Goal: Find specific page/section: Find specific page/section

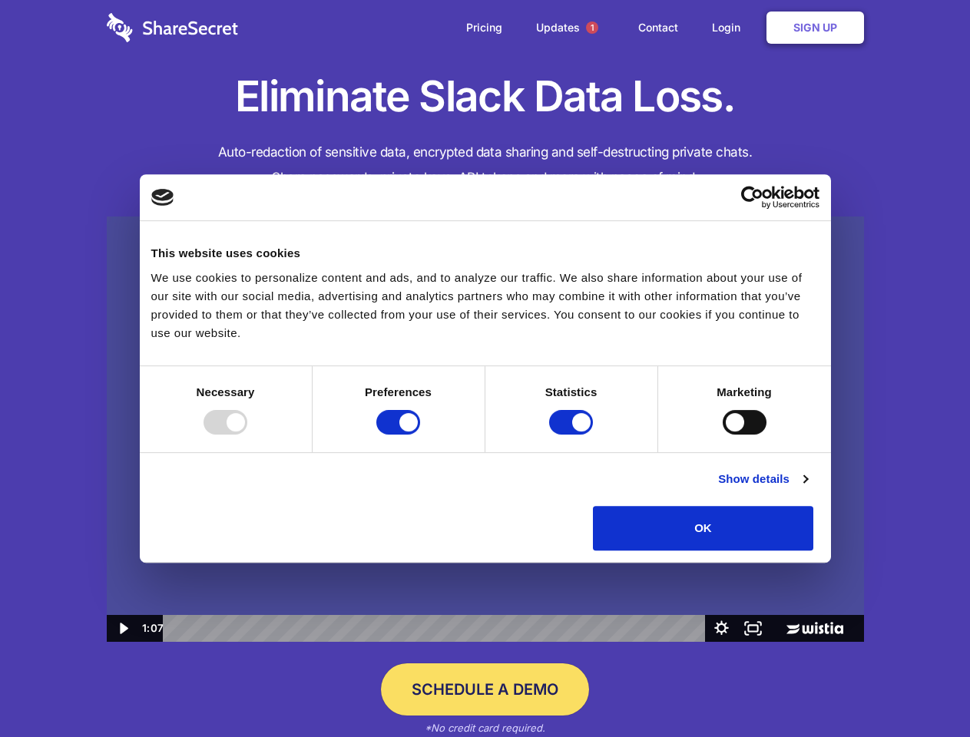
click at [484, 369] on img at bounding box center [485, 430] width 757 height 426
click at [247, 435] on div at bounding box center [225, 422] width 44 height 25
click at [420, 435] on input "Preferences" at bounding box center [398, 422] width 44 height 25
checkbox input "false"
click at [573, 435] on input "Statistics" at bounding box center [571, 422] width 44 height 25
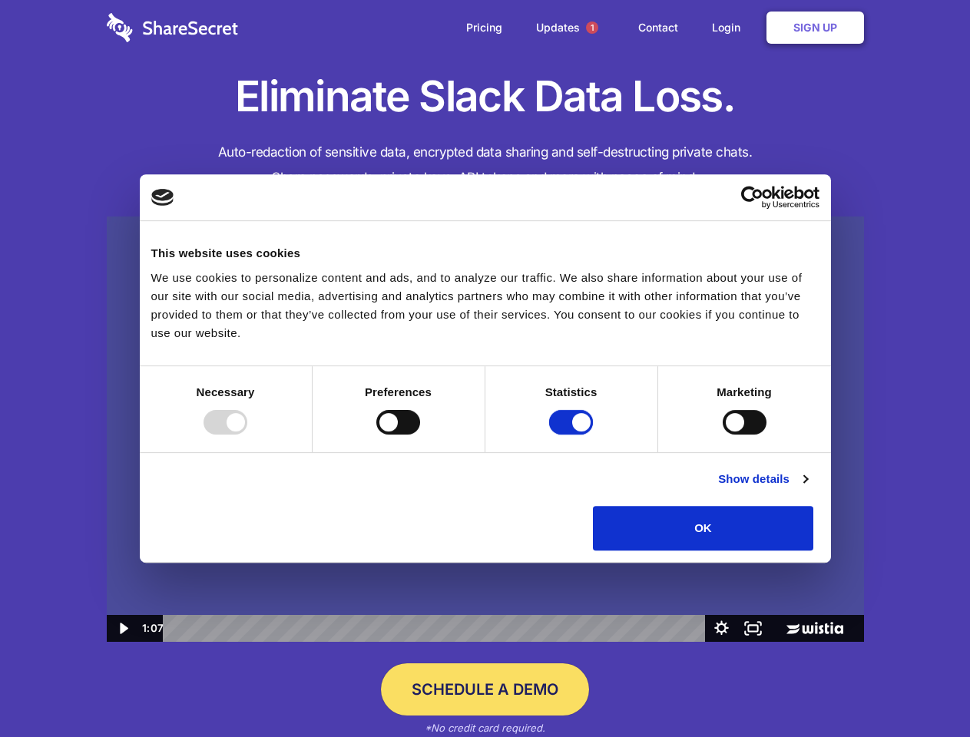
checkbox input "false"
click at [722, 435] on input "Marketing" at bounding box center [744, 422] width 44 height 25
checkbox input "true"
click at [807, 488] on link "Show details" at bounding box center [762, 479] width 89 height 18
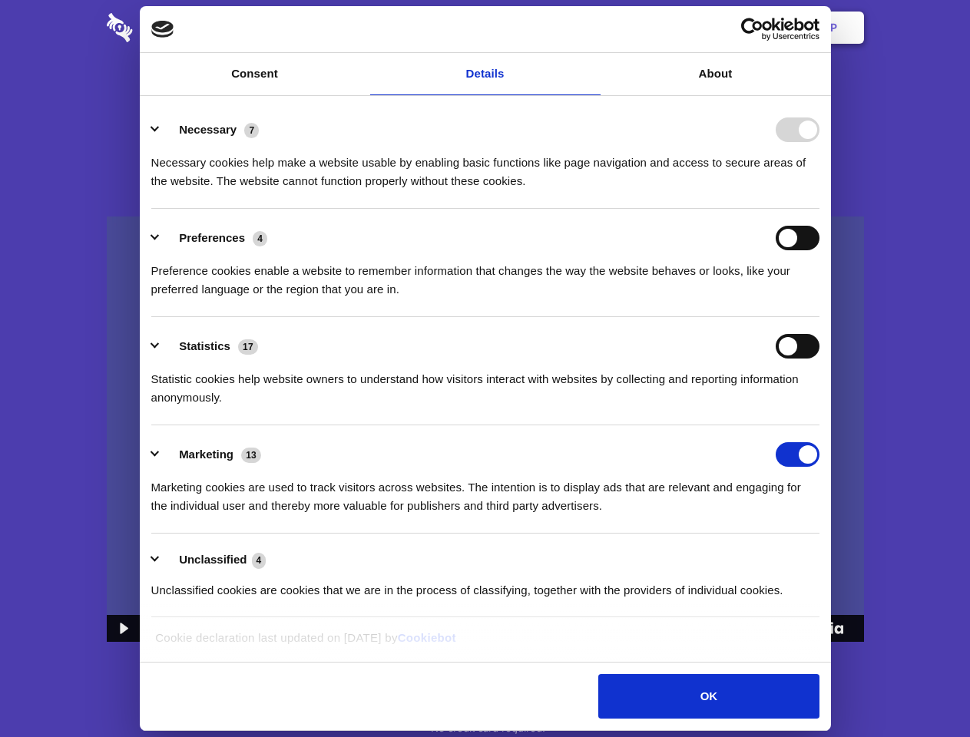
click at [819, 299] on div "Preferences 4 Preference cookies enable a website to remember information that …" at bounding box center [485, 262] width 668 height 73
click at [591, 28] on span "1" at bounding box center [592, 27] width 12 height 12
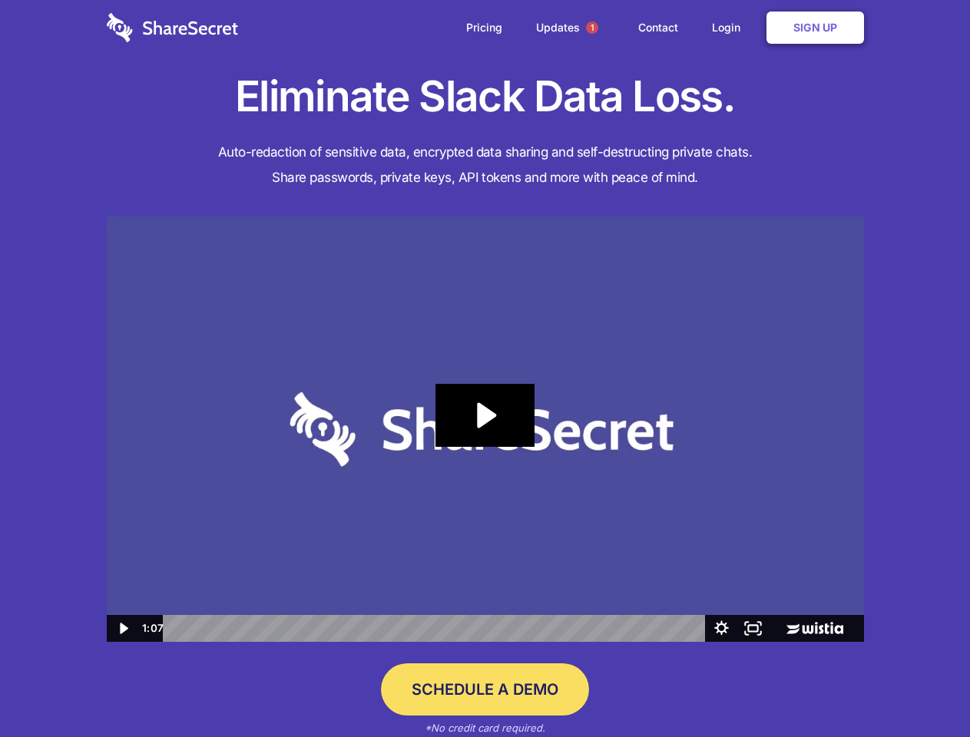
click at [485, 429] on icon "Play Video: Sharesecret Slack Extension" at bounding box center [484, 415] width 98 height 63
